Goal: Transaction & Acquisition: Download file/media

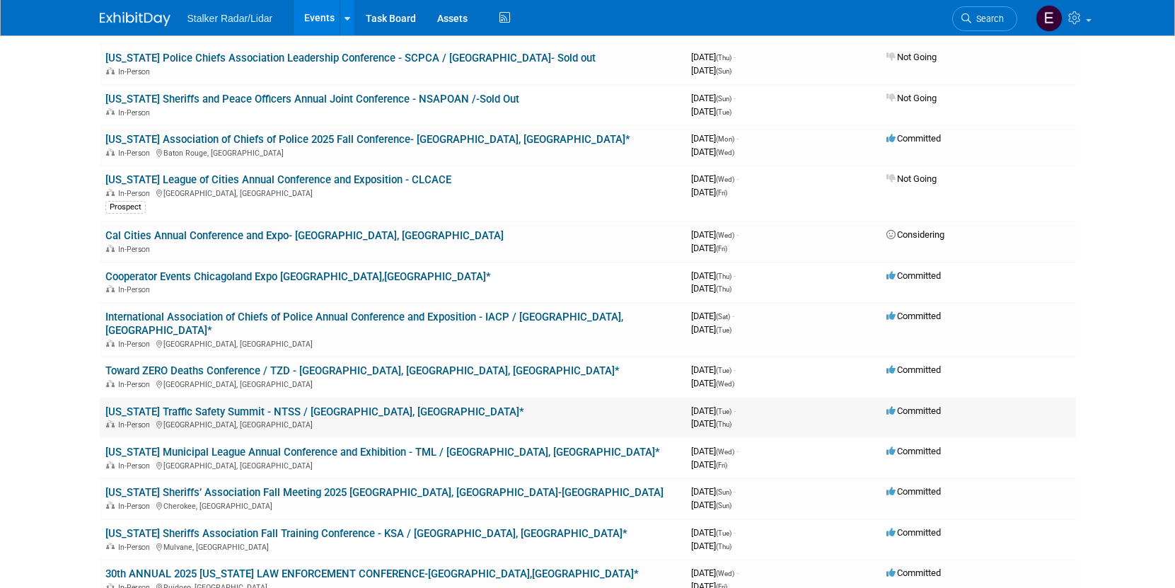
scroll to position [283, 0]
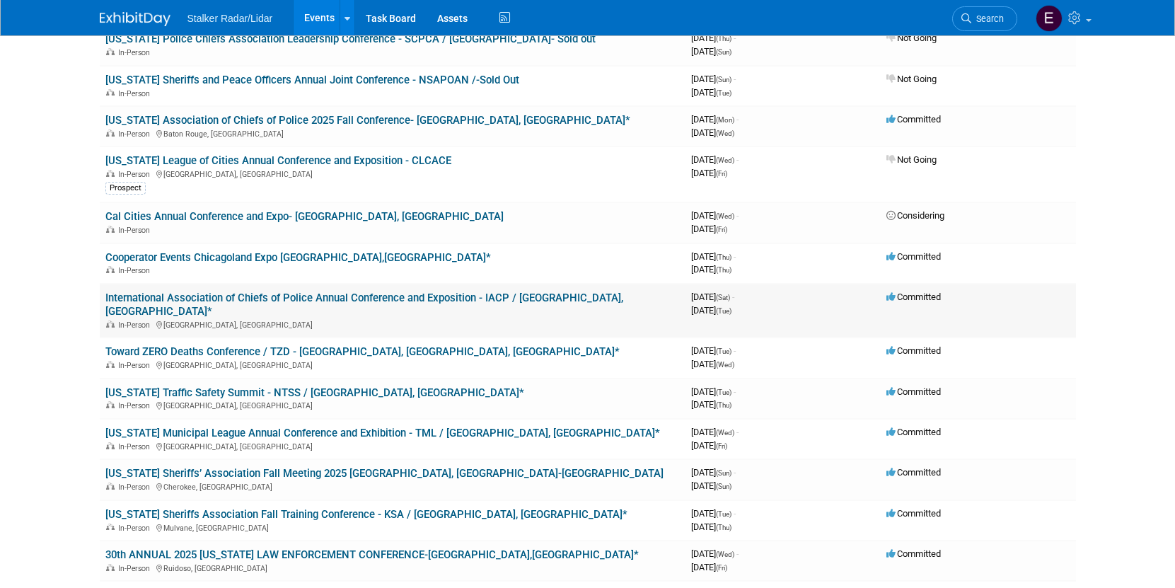
click at [354, 299] on link "International Association of Chiefs of Police Annual Conference and Exposition …" at bounding box center [364, 304] width 518 height 26
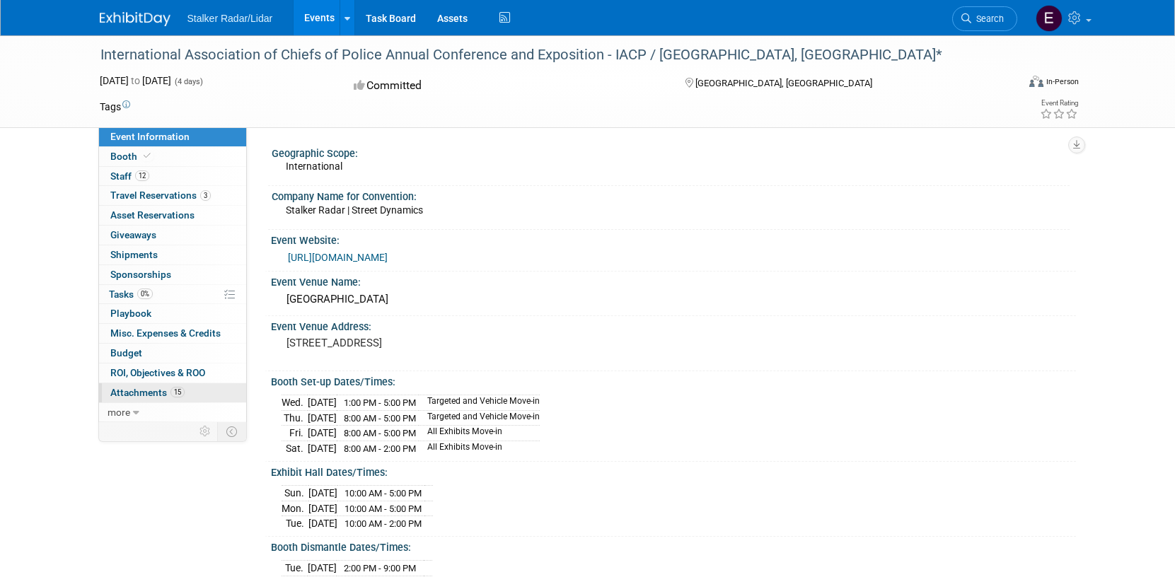
click at [128, 387] on span "Attachments 15" at bounding box center [147, 392] width 74 height 11
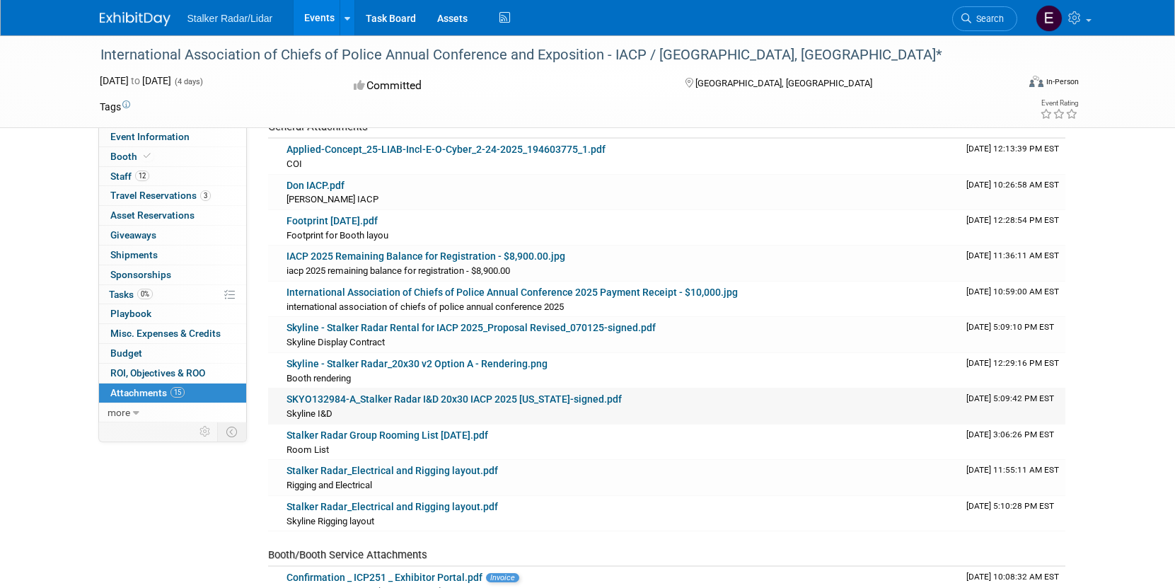
scroll to position [141, 0]
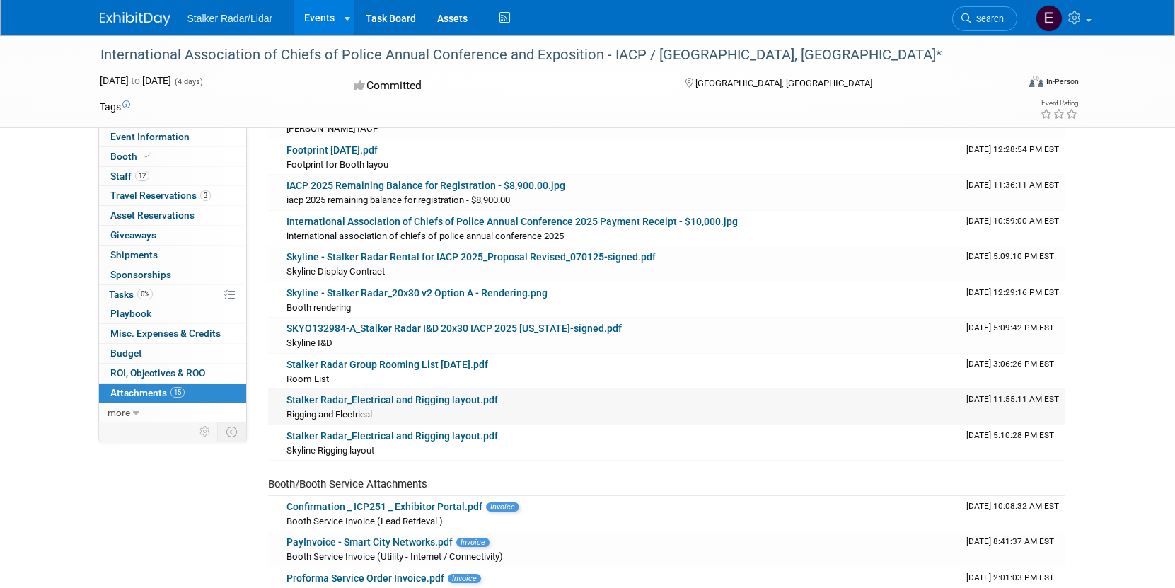
click at [490, 402] on link "Stalker Radar_Electrical and Rigging layout.pdf" at bounding box center [391, 399] width 211 height 11
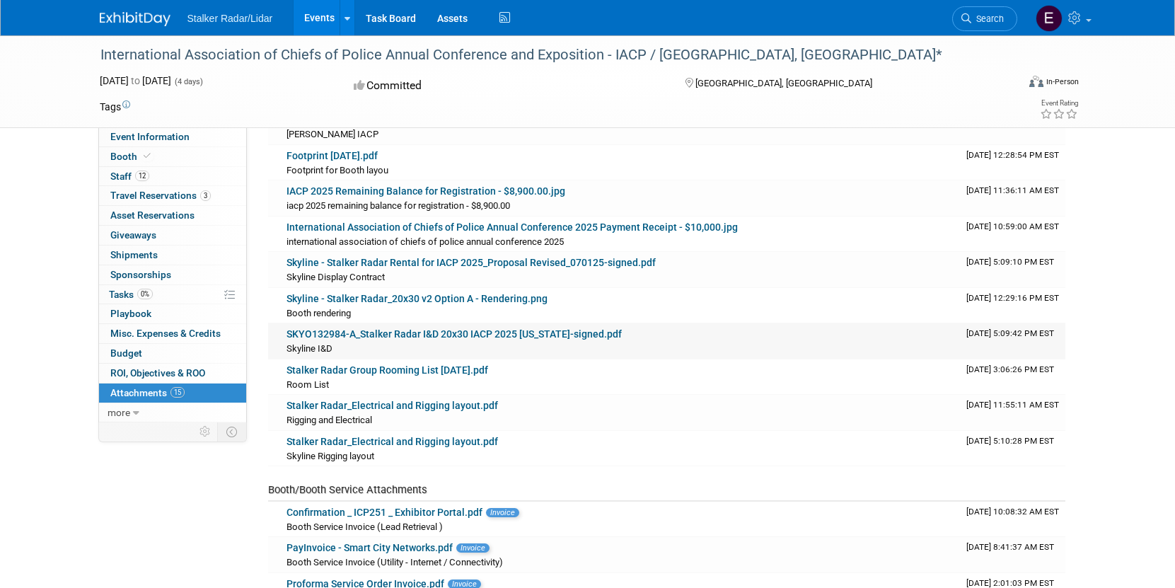
scroll to position [0, 0]
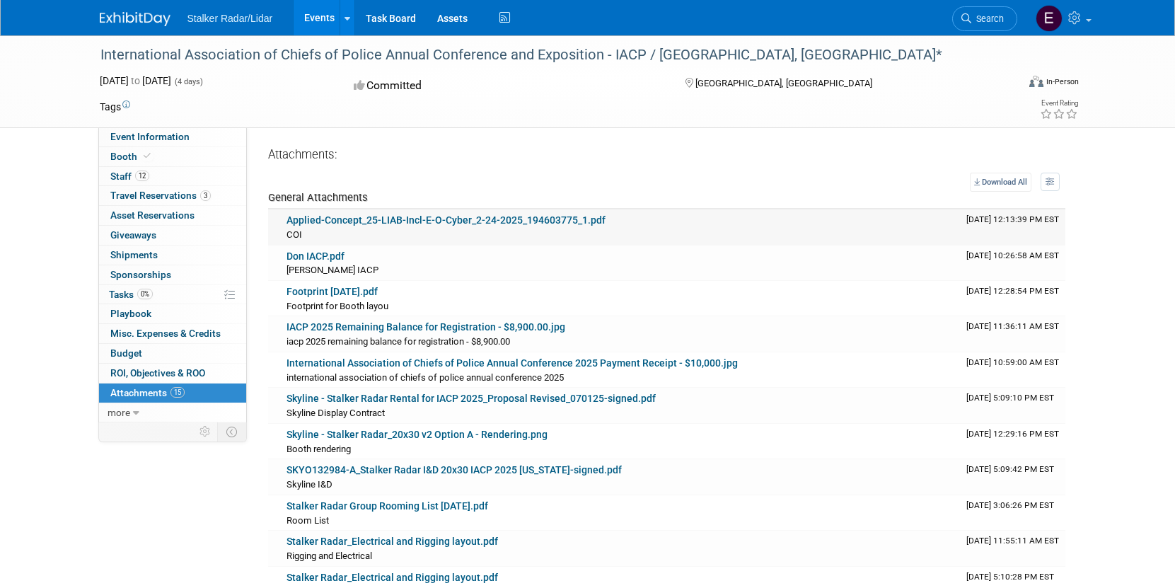
click at [560, 221] on link "Applied-Concept_25-LIAB-Incl-E-O-Cyber_2-24-2025_194603775_1.pdf" at bounding box center [445, 219] width 319 height 11
